Goal: Task Accomplishment & Management: Manage account settings

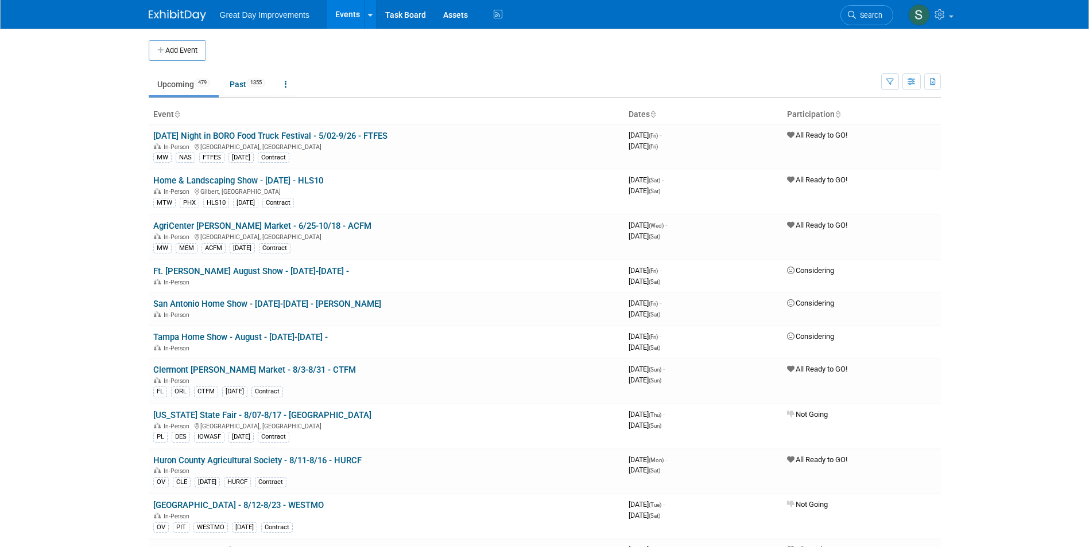
click at [170, 15] on img at bounding box center [177, 15] width 57 height 11
click at [865, 12] on span "Search" at bounding box center [869, 15] width 26 height 9
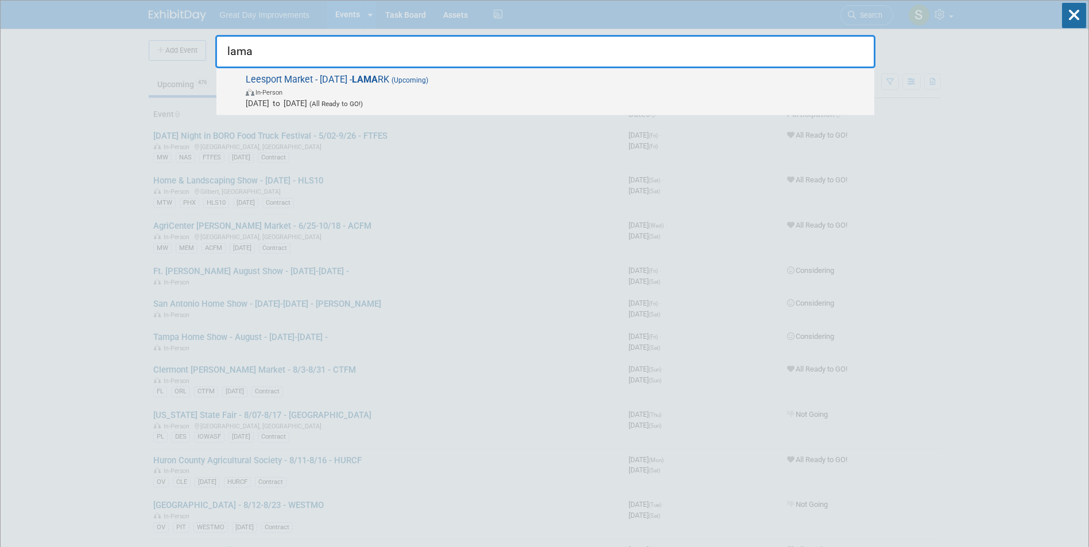
type input "lama"
click at [338, 87] on span "In-Person" at bounding box center [557, 91] width 623 height 11
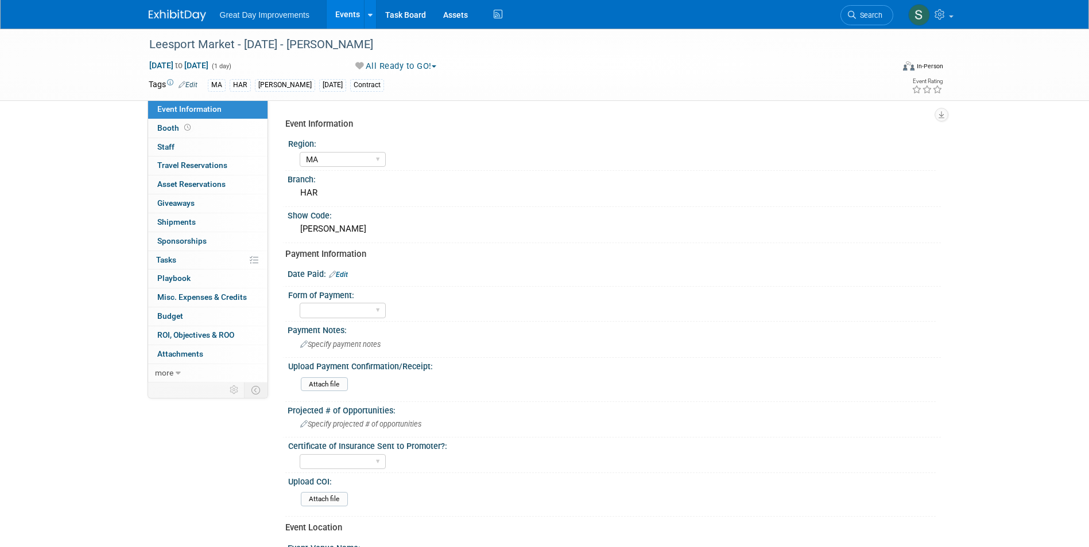
select select "MA"
click at [344, 265] on div "Event Information Region: GC MA MW MTW NE NEW OV PL PNW SA SE SC UMW FL Branch:…" at bounding box center [608, 450] width 647 height 674
click at [341, 273] on link "Edit" at bounding box center [338, 275] width 19 height 8
select select "7"
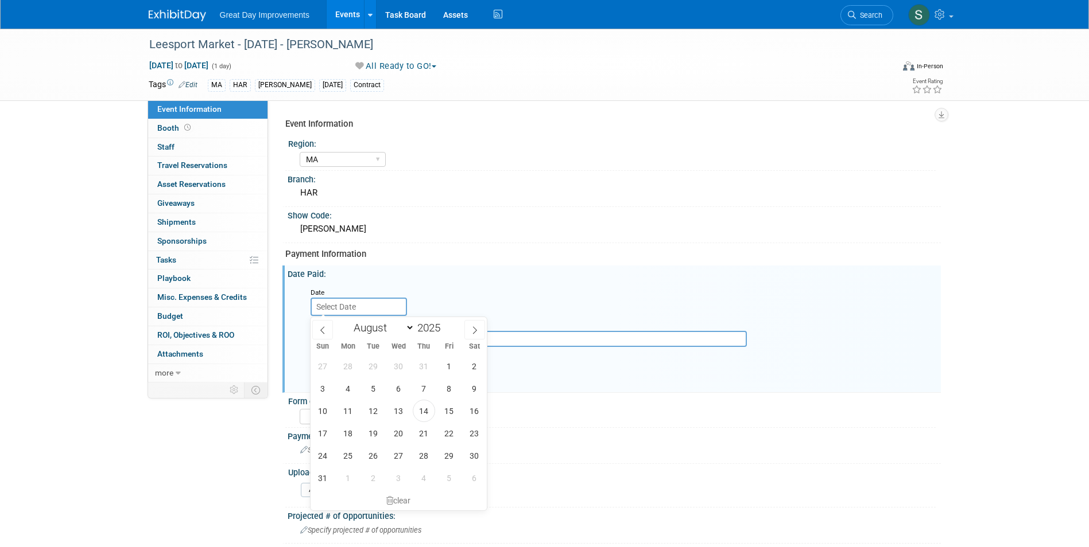
click at [352, 306] on input "text" at bounding box center [358, 307] width 96 height 18
click at [405, 413] on span "13" at bounding box center [398, 411] width 22 height 22
type input "Aug 13, 2025"
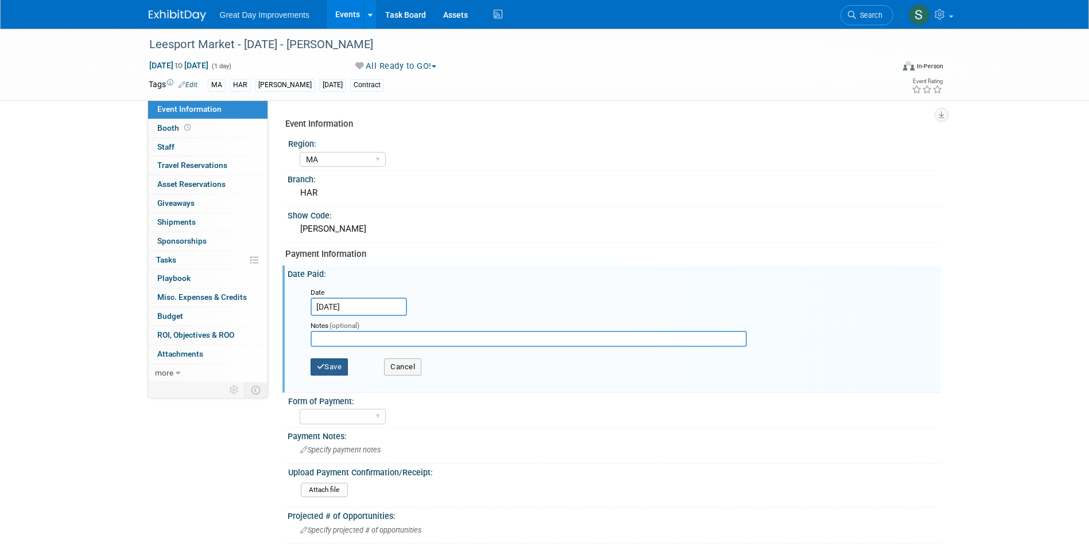
click at [329, 372] on button "Save" at bounding box center [329, 367] width 38 height 17
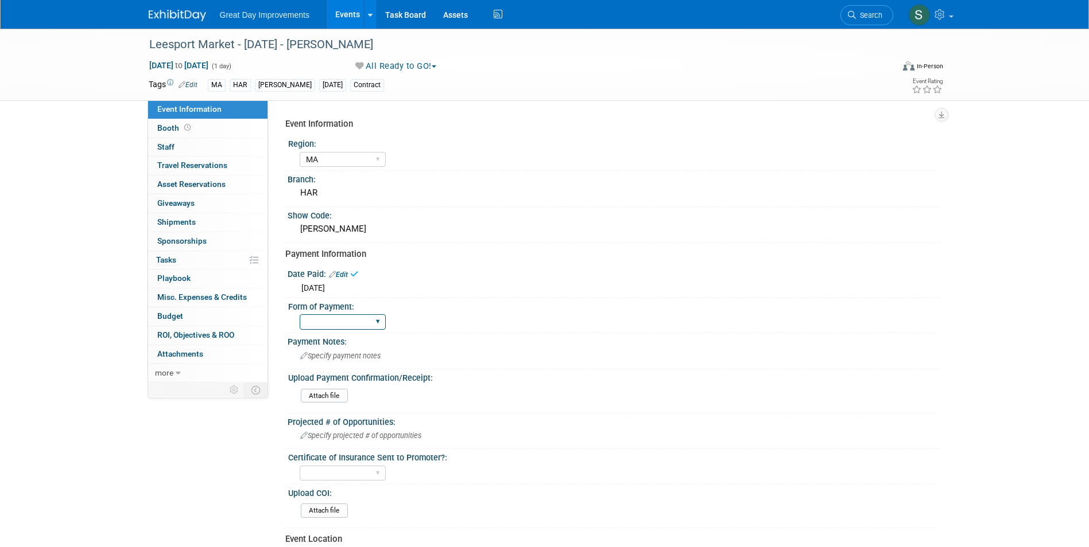
click at [335, 325] on select "Paid via CC Check Requested Pay at the Gate Other" at bounding box center [343, 321] width 86 height 15
select select "Other"
click at [300, 314] on select "Paid via CC Check Requested Pay at the Gate Other" at bounding box center [343, 321] width 86 height 15
click at [349, 356] on span "Specify payment notes" at bounding box center [340, 356] width 80 height 9
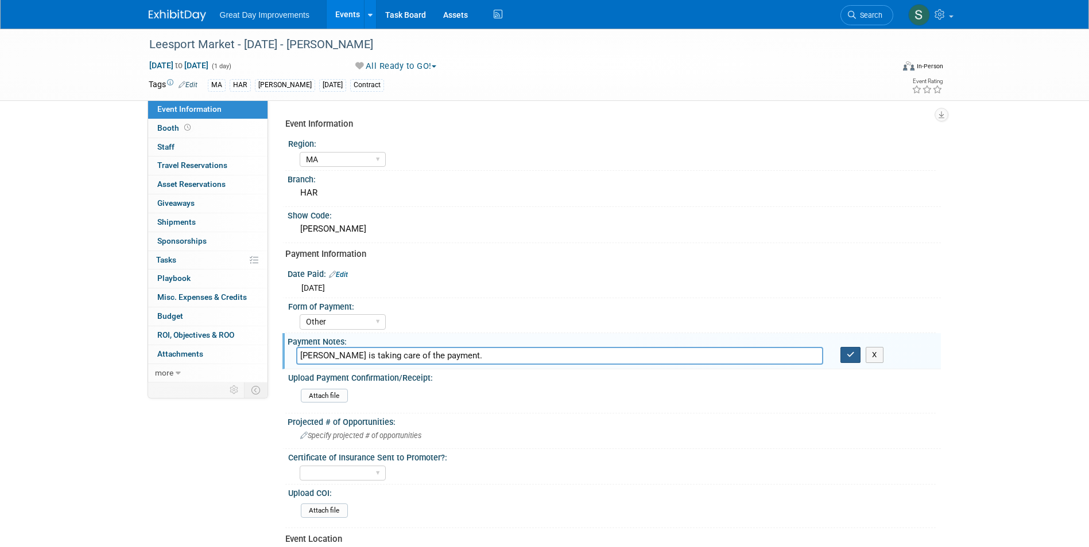
type input "Jeff is taking care of the payment."
click at [849, 357] on icon "button" at bounding box center [850, 354] width 8 height 7
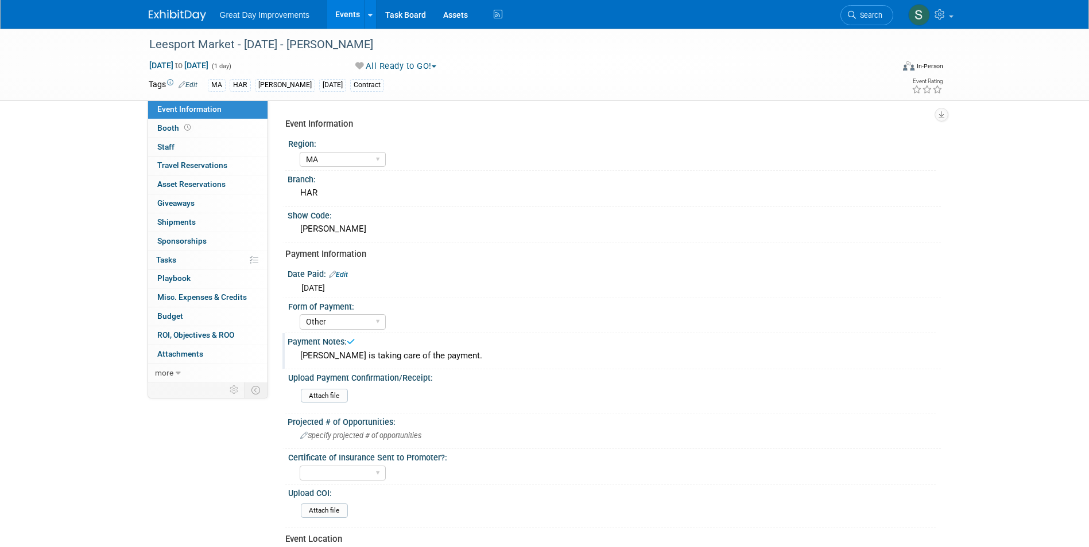
click at [188, 13] on img at bounding box center [177, 15] width 57 height 11
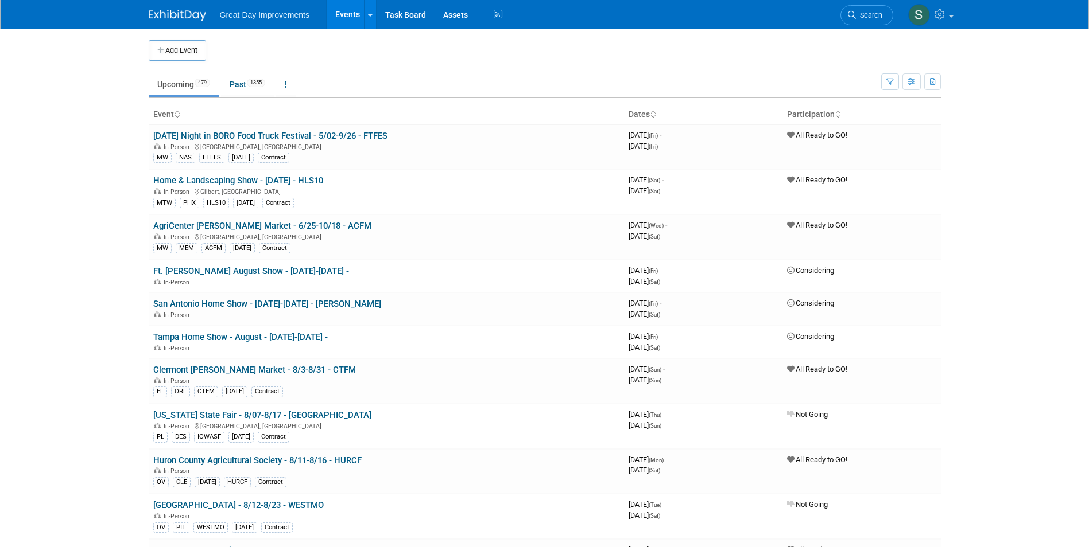
click at [180, 11] on img at bounding box center [177, 15] width 57 height 11
